Goal: Feedback & Contribution: Leave review/rating

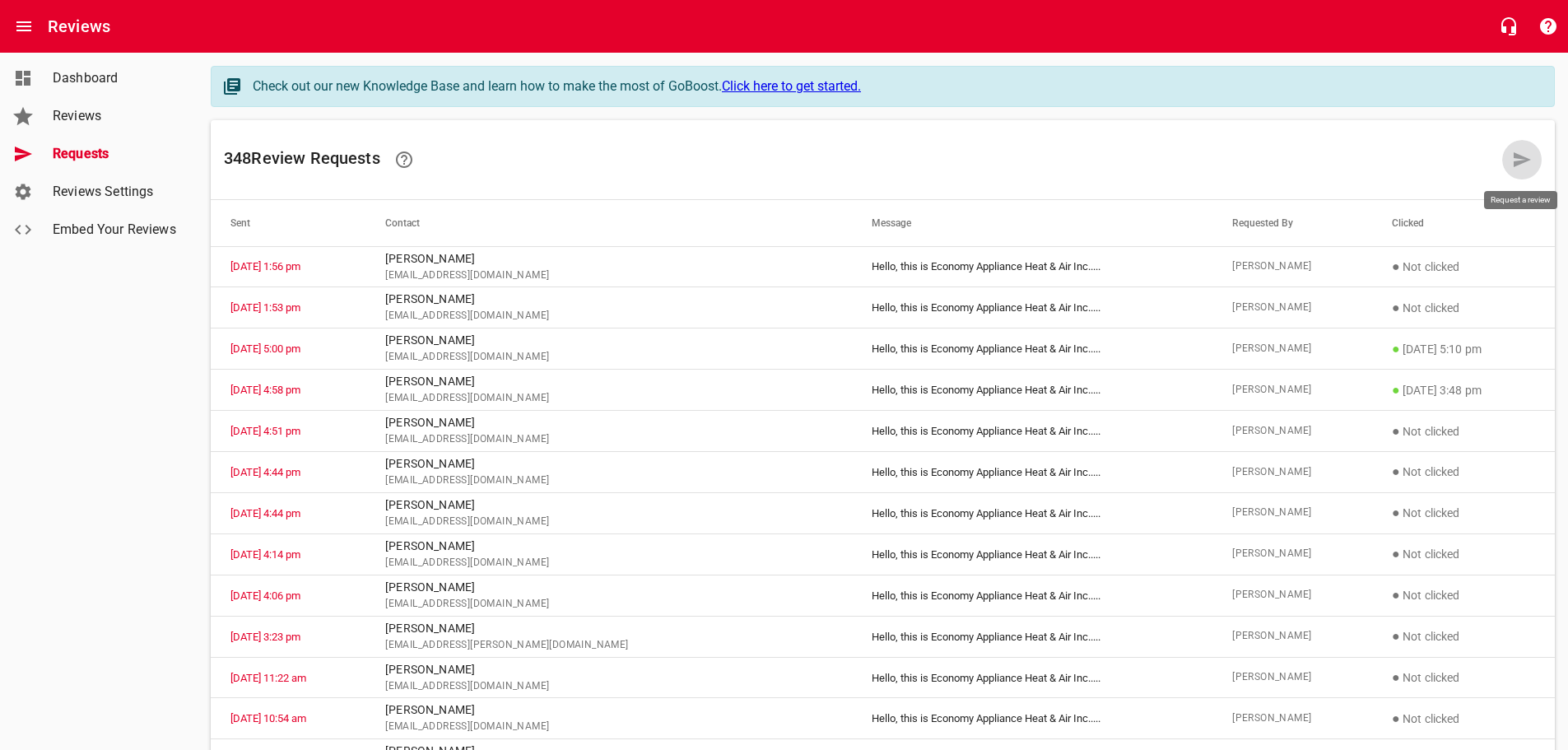
click at [1511, 154] on link at bounding box center [1521, 159] width 39 height 39
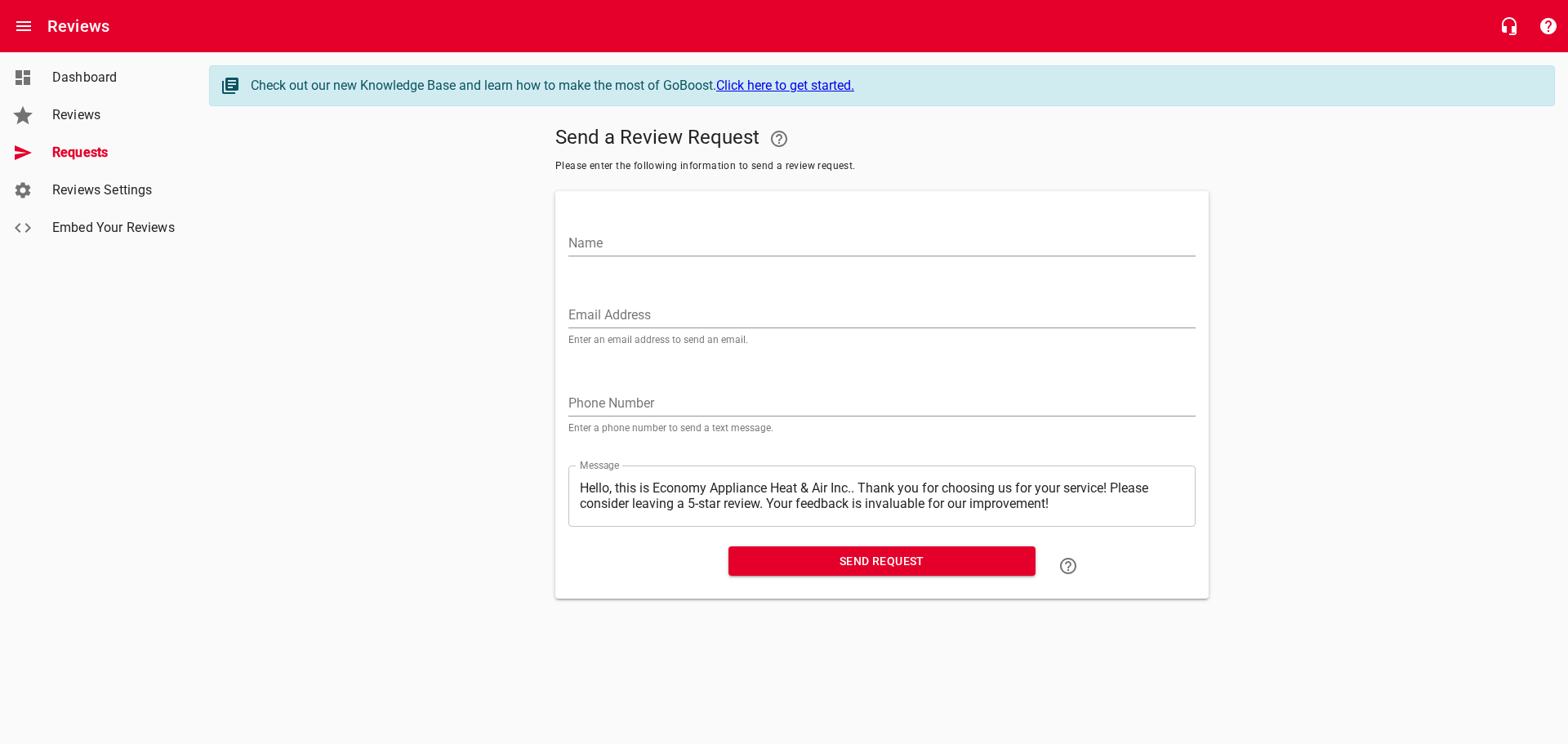
click at [830, 231] on input "Name" at bounding box center [882, 244] width 628 height 26
paste input "[PERSON_NAME]"
type input "[PERSON_NAME]"
click at [679, 306] on input "Email Address" at bounding box center [882, 315] width 628 height 26
paste input "[PERSON_NAME][EMAIL_ADDRESS][PERSON_NAME][DOMAIN_NAME]"
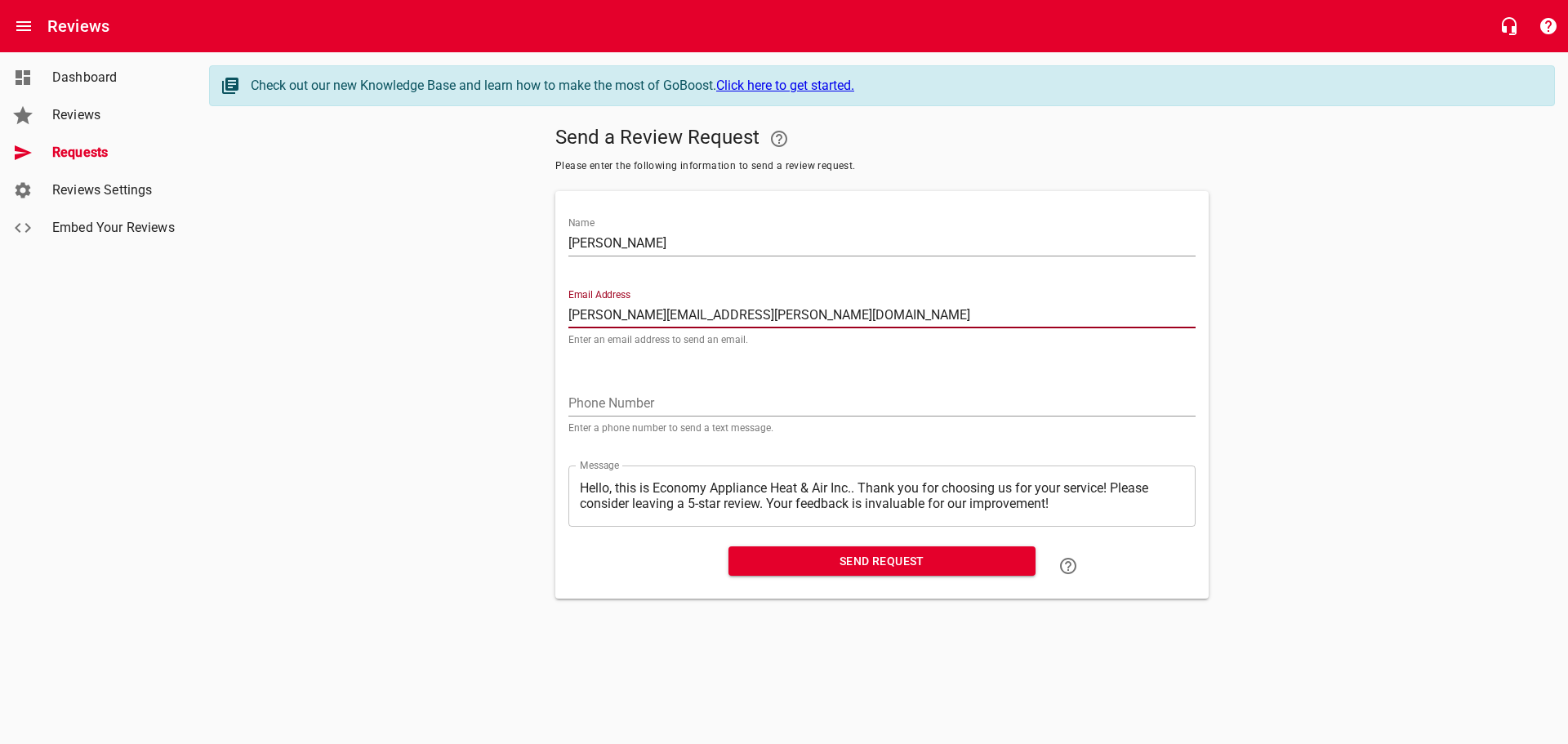
type input "[PERSON_NAME][EMAIL_ADDRESS][PERSON_NAME][DOMAIN_NAME]"
click at [828, 563] on span "Send Request" at bounding box center [882, 562] width 281 height 21
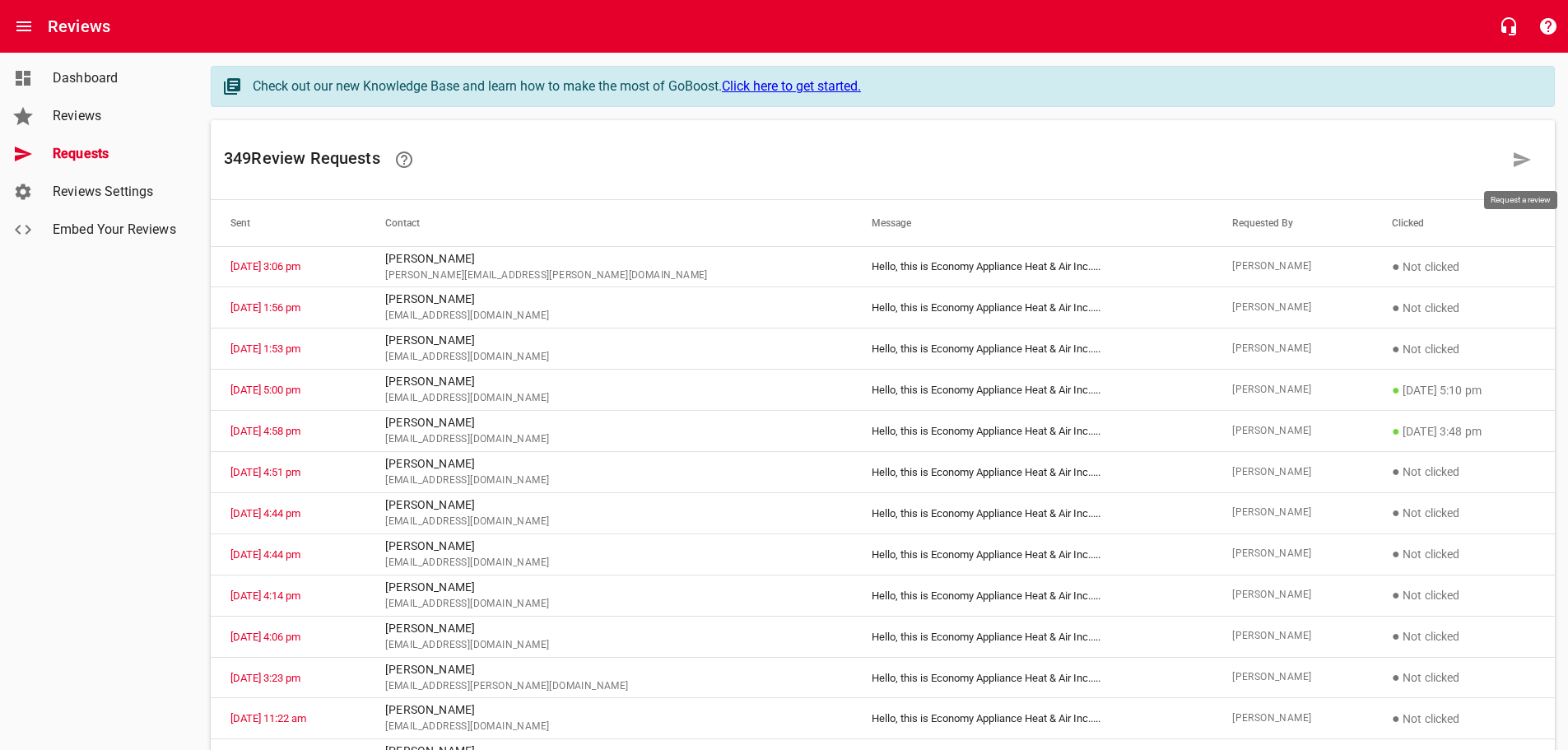
click at [1517, 155] on icon at bounding box center [1522, 160] width 17 height 15
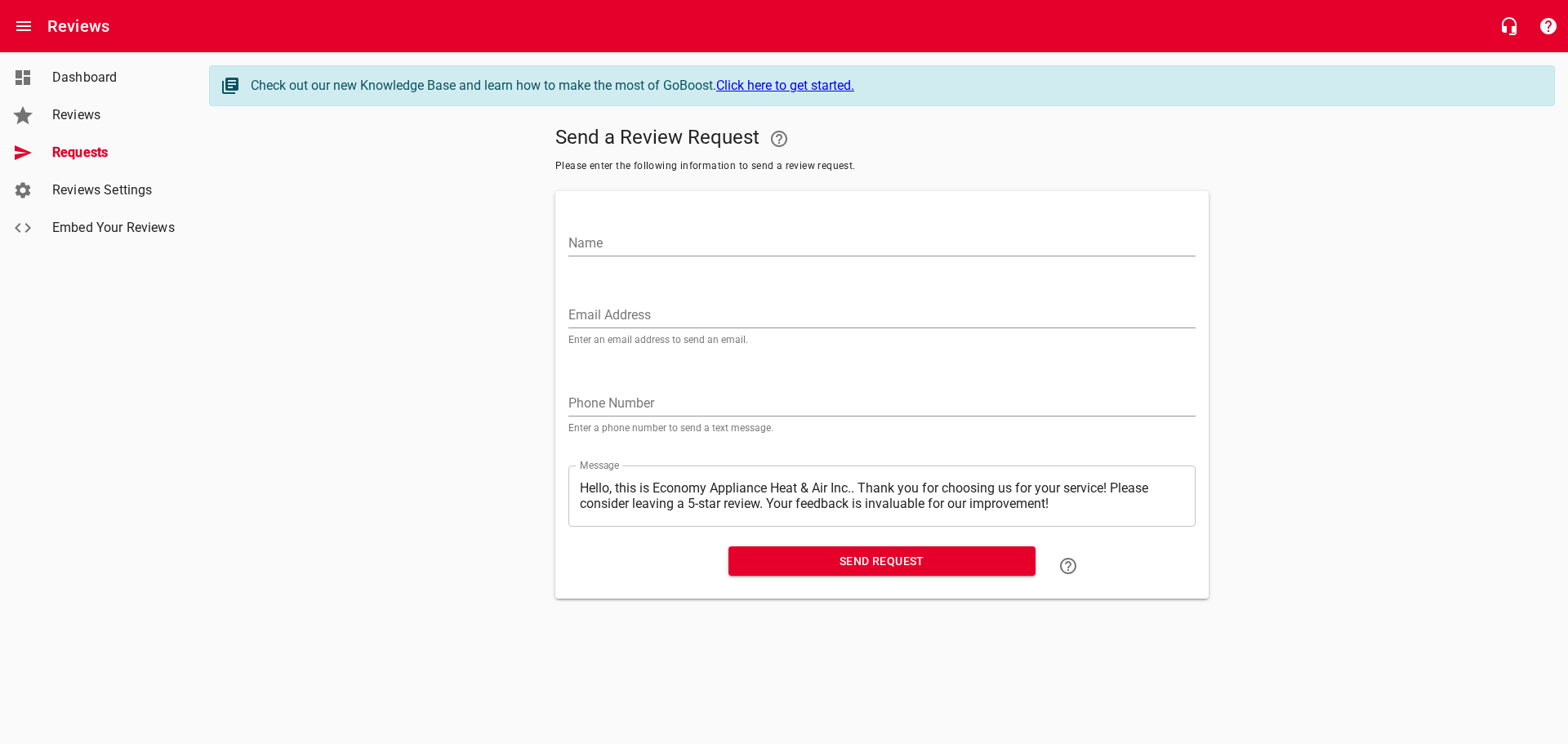
click at [596, 239] on input "Name" at bounding box center [882, 244] width 628 height 26
paste input "[PERSON_NAME]"
type input "[PERSON_NAME]"
drag, startPoint x: 644, startPoint y: 317, endPoint x: 652, endPoint y: 316, distance: 8.1
click at [644, 317] on input "Email Address" at bounding box center [882, 315] width 628 height 26
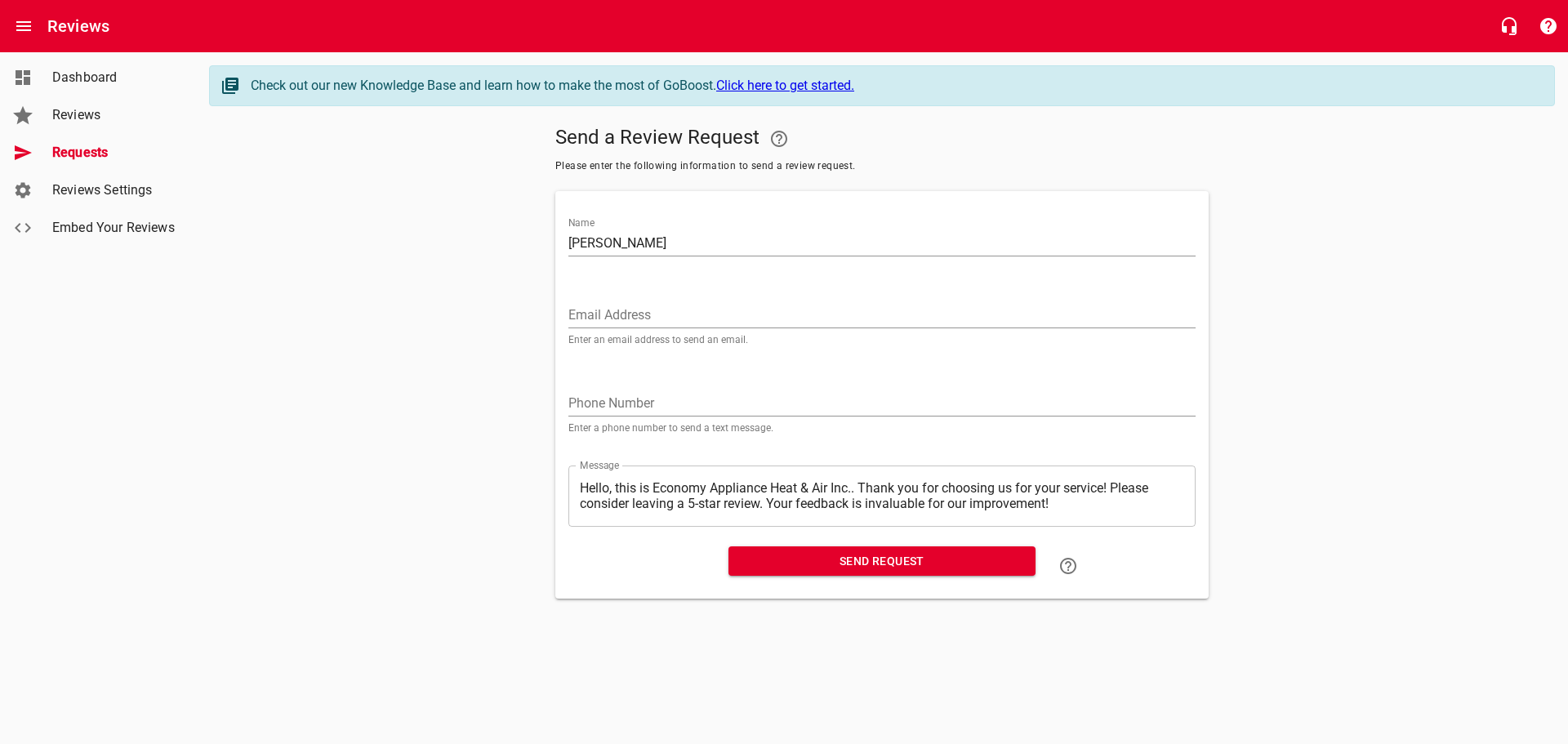
paste input "[EMAIL_ADDRESS][DOMAIN_NAME]"
type input "[EMAIL_ADDRESS][DOMAIN_NAME]"
click at [788, 570] on span "Send Request" at bounding box center [882, 562] width 281 height 21
